Goal: Find specific page/section: Find specific page/section

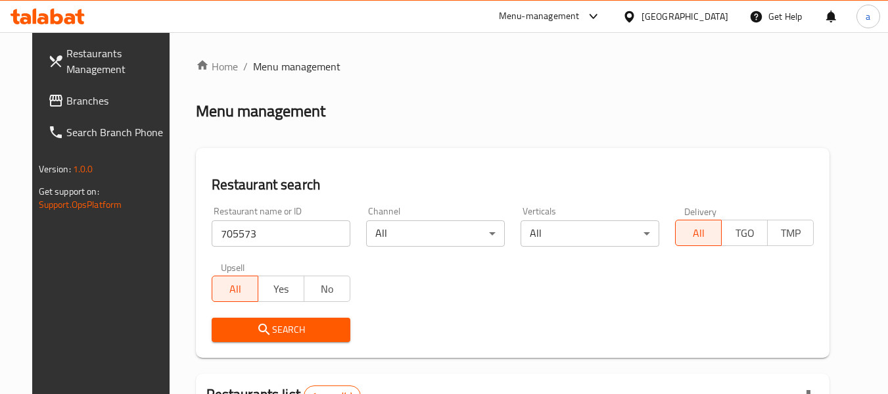
scroll to position [176, 0]
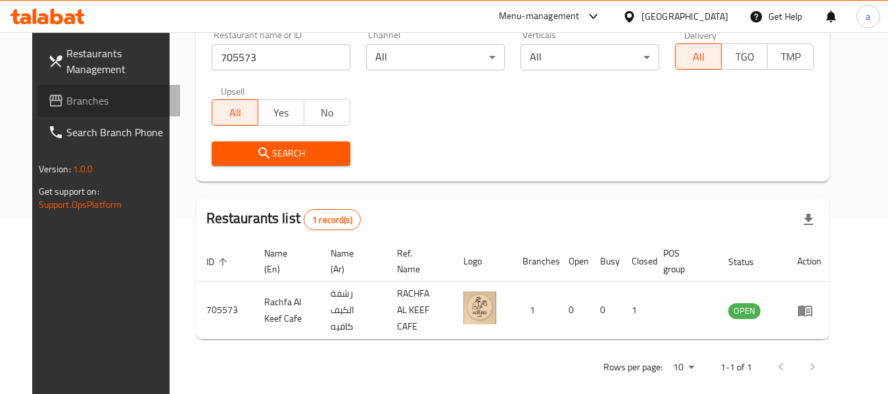
click at [66, 93] on span "Branches" at bounding box center [118, 101] width 104 height 16
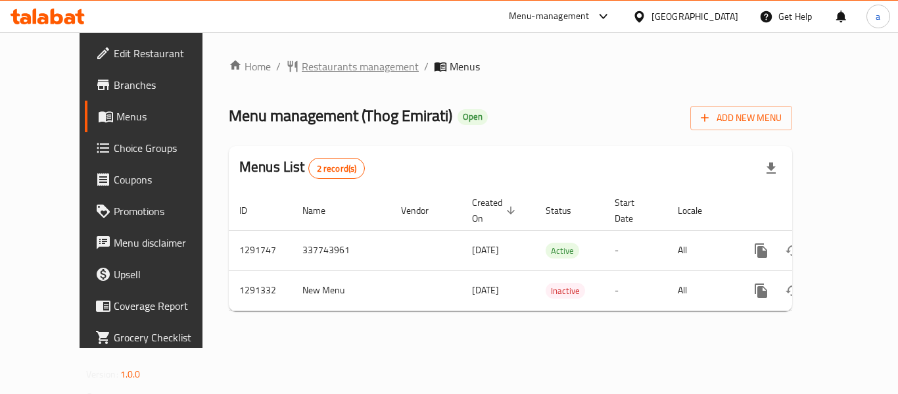
click at [302, 70] on span "Restaurants management" at bounding box center [360, 66] width 117 height 16
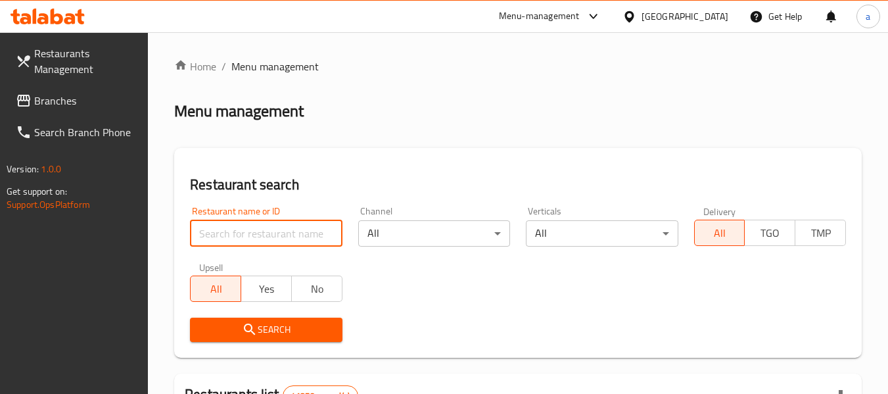
drag, startPoint x: 289, startPoint y: 239, endPoint x: 287, endPoint y: 252, distance: 12.6
click at [289, 239] on input "search" at bounding box center [266, 233] width 152 height 26
paste input "698682"
type input "698682"
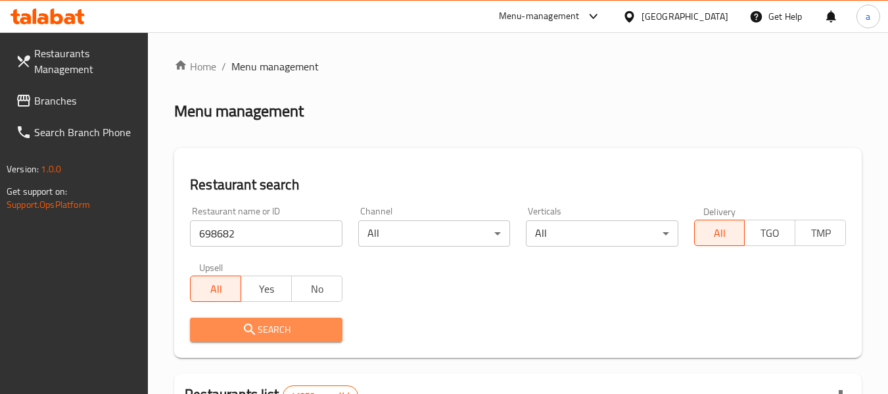
click at [296, 328] on span "Search" at bounding box center [265, 329] width 131 height 16
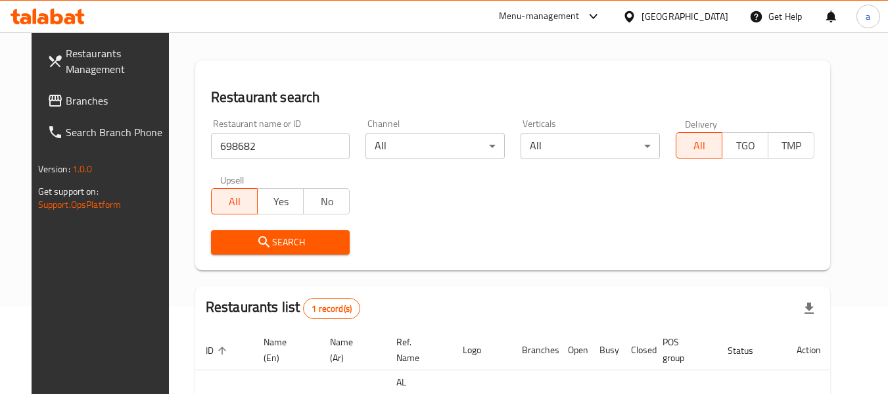
scroll to position [176, 0]
